Goal: Task Accomplishment & Management: Use online tool/utility

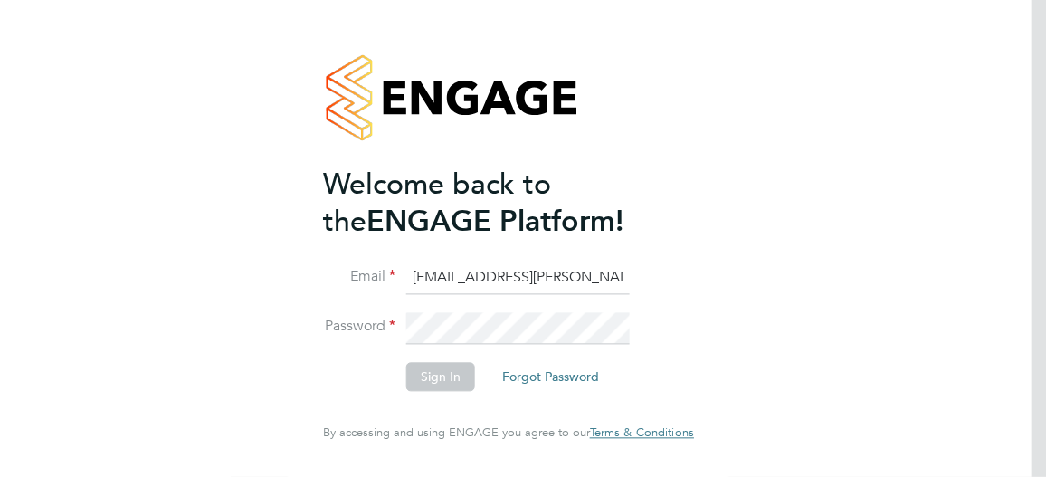
type input "aysha.rock@hays.com"
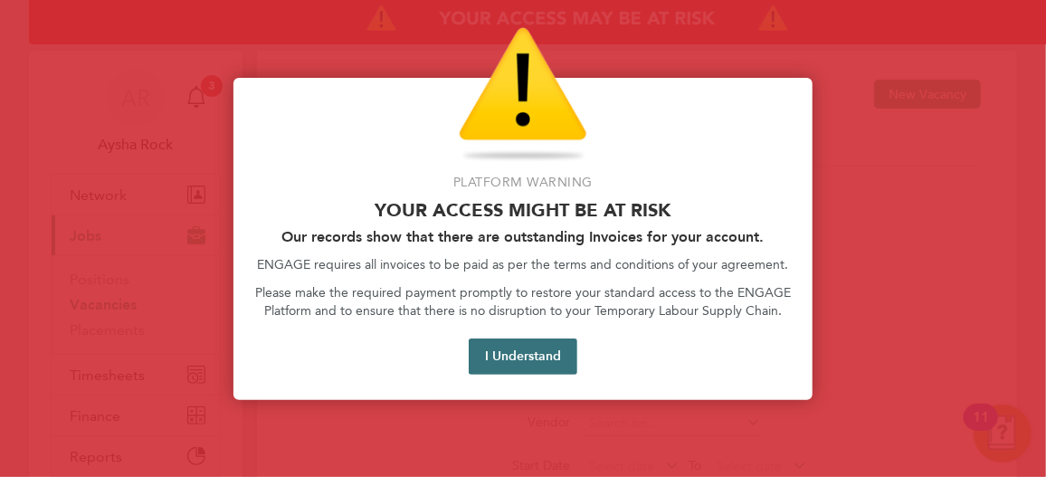
click at [537, 358] on button "I Understand" at bounding box center [522, 356] width 109 height 36
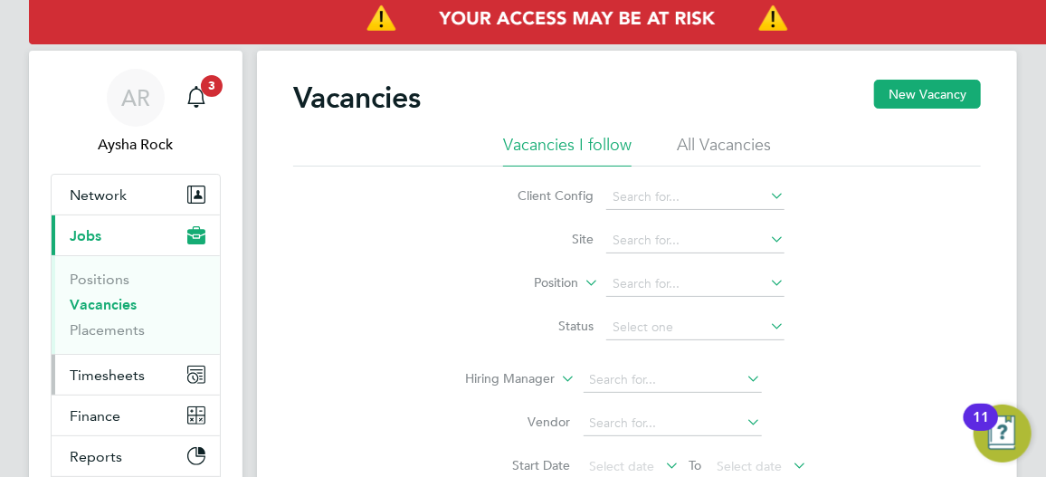
click at [111, 383] on button "Timesheets" at bounding box center [136, 375] width 168 height 40
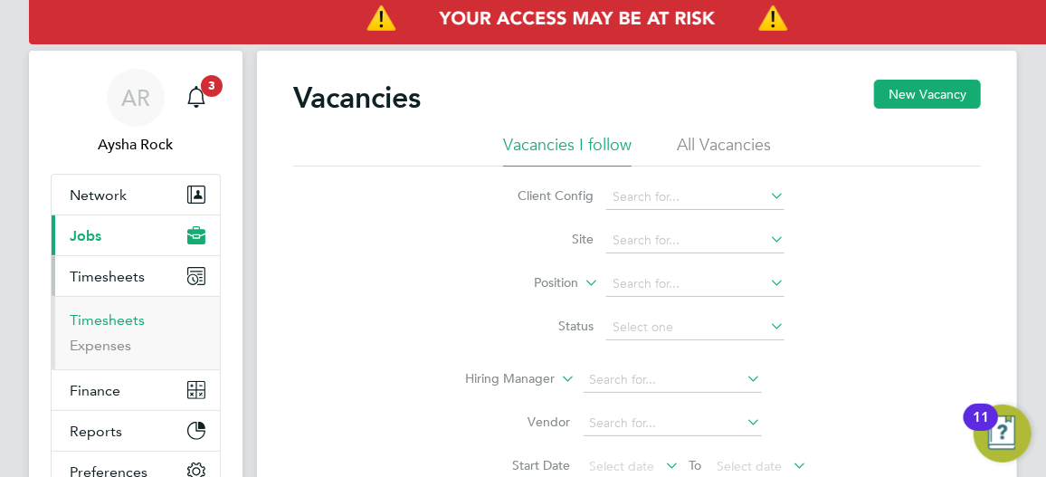
click at [131, 319] on link "Timesheets" at bounding box center [107, 319] width 75 height 17
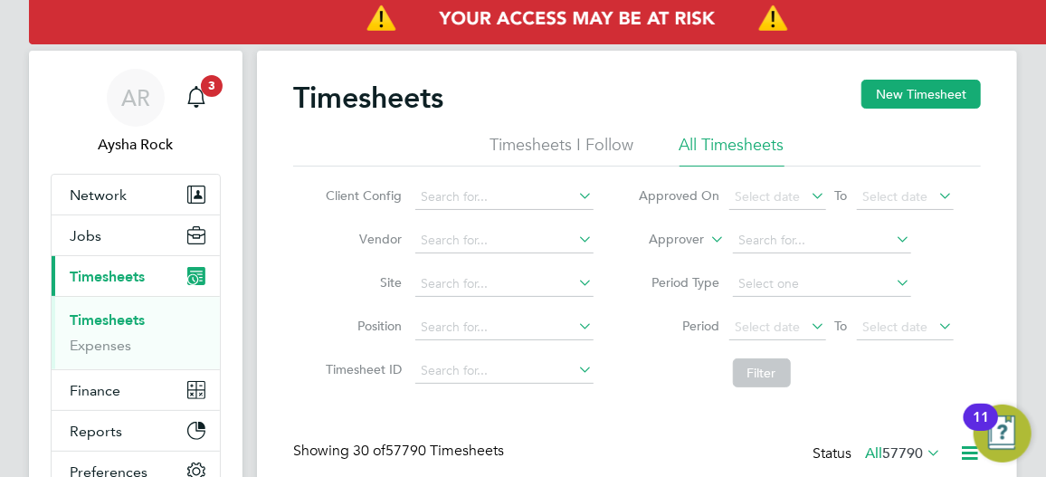
click at [700, 234] on label "Approver" at bounding box center [663, 240] width 81 height 18
click at [679, 268] on li "Worker" at bounding box center [660, 261] width 89 height 24
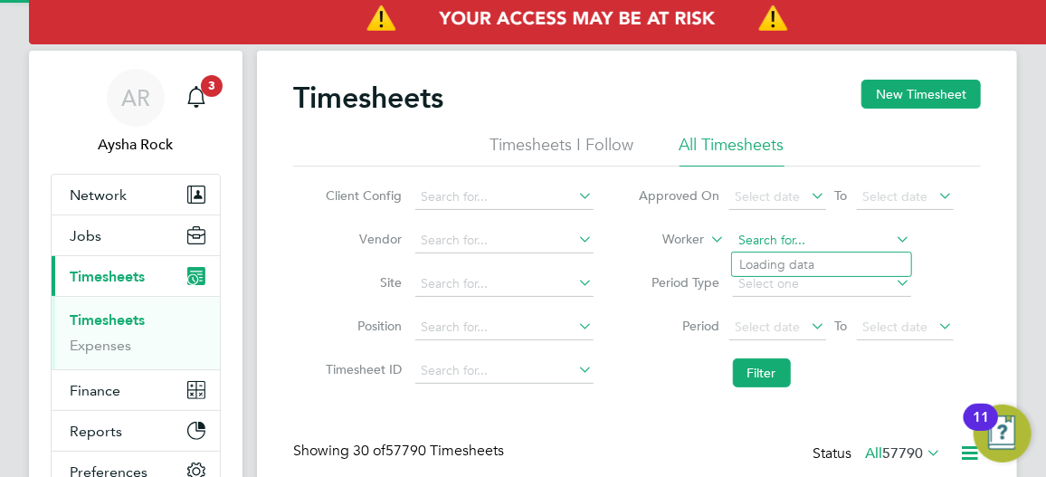
click at [753, 236] on input at bounding box center [822, 240] width 178 height 25
click at [818, 364] on li "Laure nce [PERSON_NAME]" at bounding box center [821, 363] width 179 height 24
type input "[PERSON_NAME]"
click at [808, 332] on icon at bounding box center [808, 325] width 0 height 25
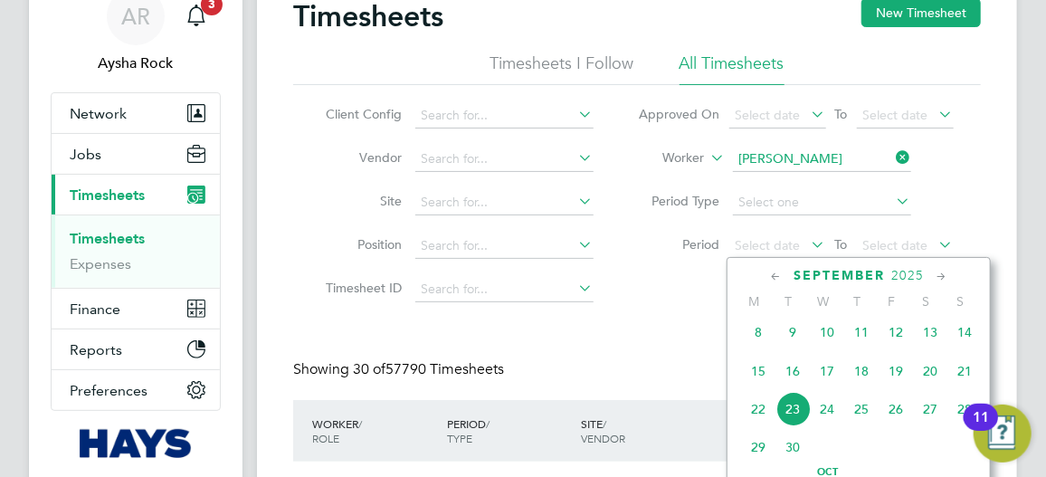
click at [758, 377] on span "15" at bounding box center [758, 371] width 34 height 34
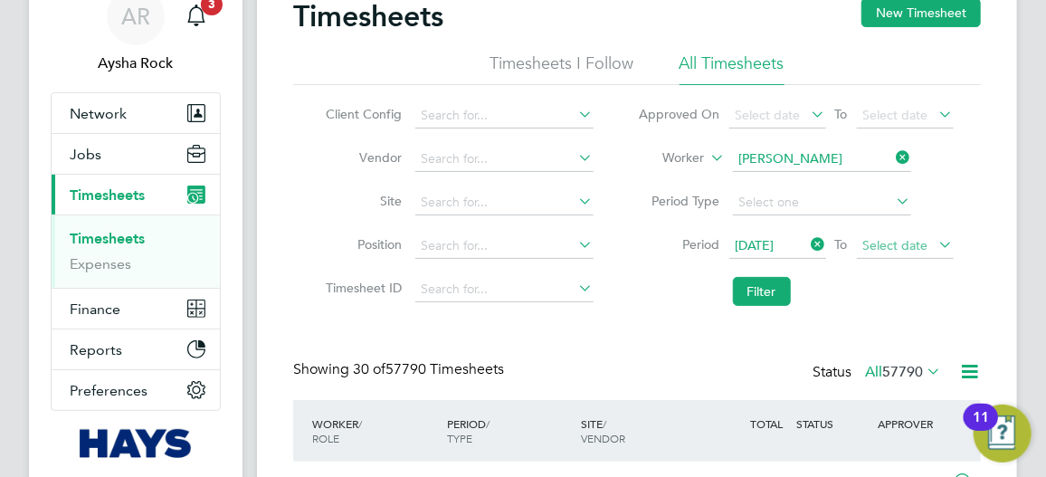
click at [918, 247] on span "Select date" at bounding box center [895, 245] width 65 height 16
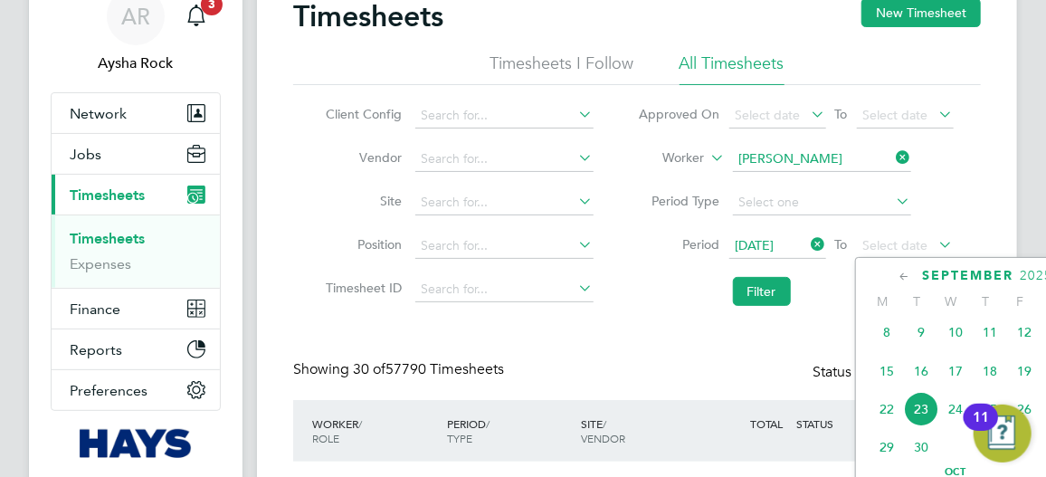
click at [1022, 379] on span "19" at bounding box center [1024, 371] width 34 height 34
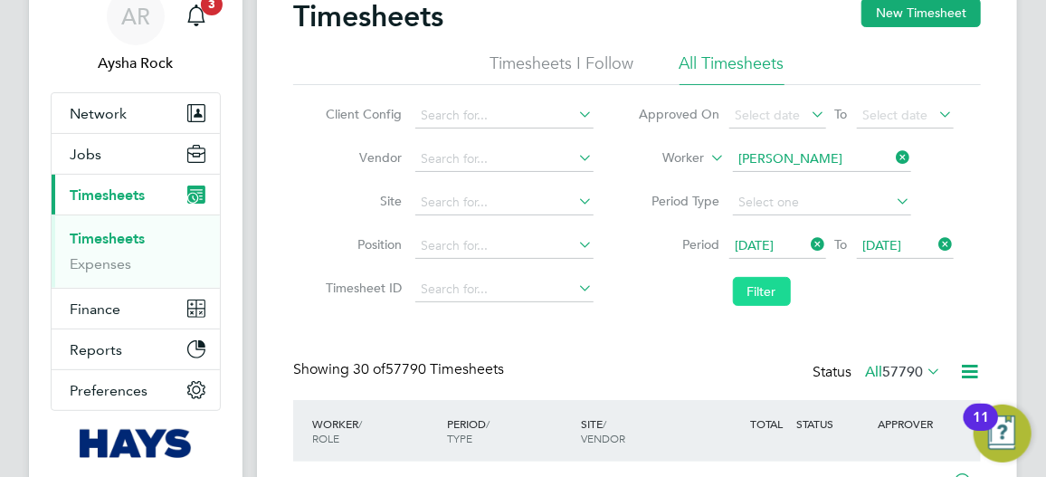
click at [751, 289] on button "Filter" at bounding box center [762, 291] width 58 height 29
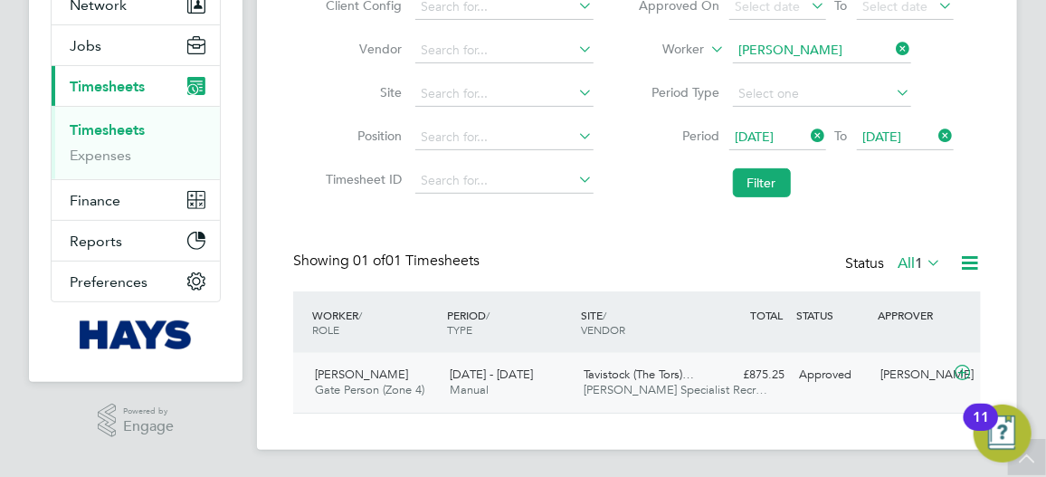
click at [834, 392] on div "[PERSON_NAME] Gate Person (Zone 4) [DATE] - [DATE] [DATE] - [DATE] Manual Tavis…" at bounding box center [636, 383] width 687 height 60
